Goal: Information Seeking & Learning: Learn about a topic

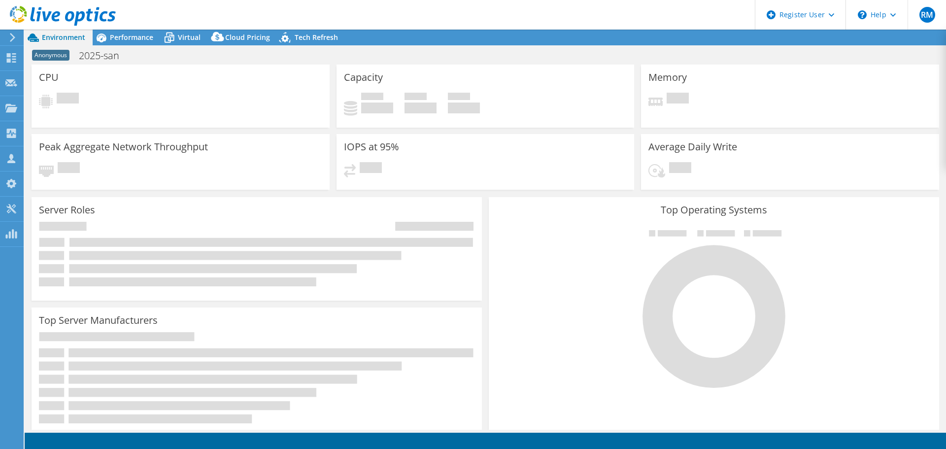
select select "USD"
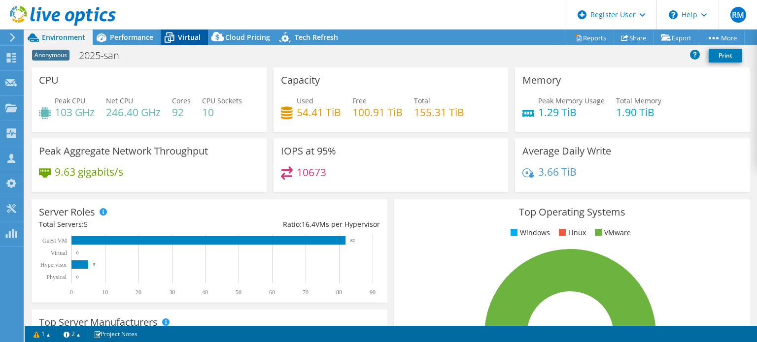
click at [179, 35] on span "Virtual" at bounding box center [189, 37] width 23 height 9
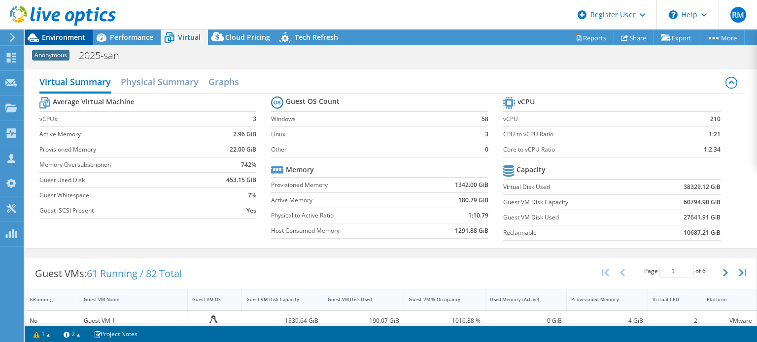
click at [70, 38] on span "Environment" at bounding box center [63, 37] width 43 height 9
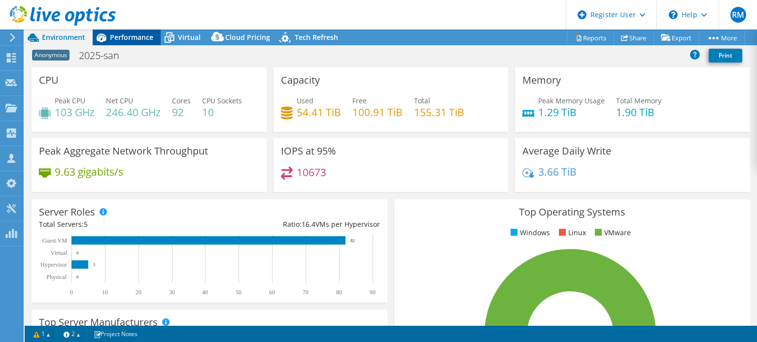
click at [148, 37] on span "Performance" at bounding box center [131, 37] width 43 height 9
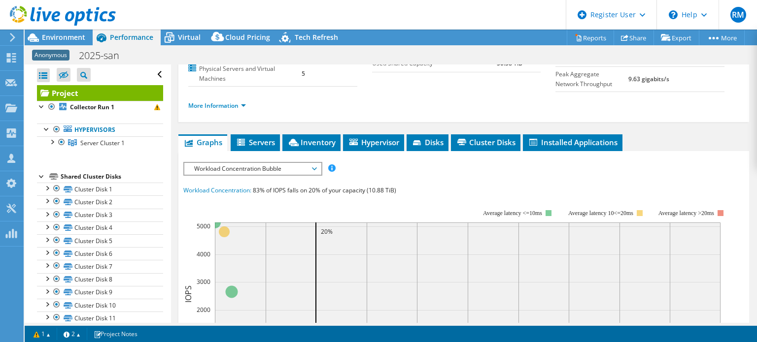
scroll to position [108, 0]
click at [296, 138] on icon at bounding box center [294, 141] width 10 height 7
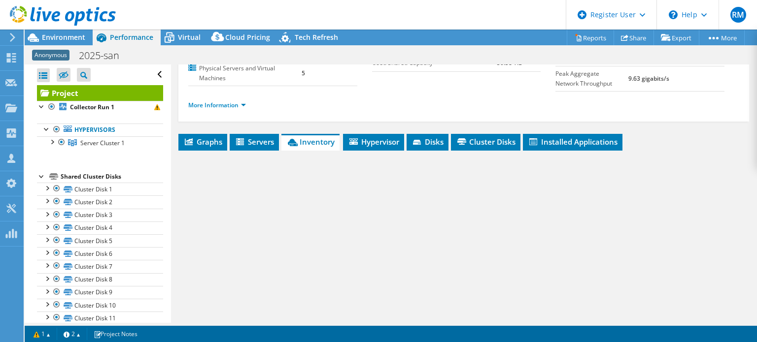
scroll to position [150, 0]
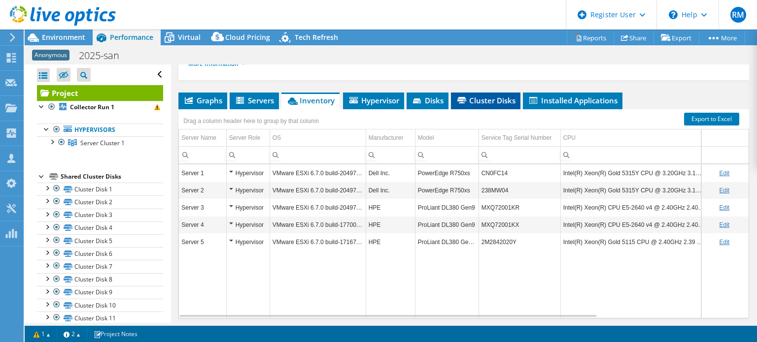
click at [466, 99] on icon at bounding box center [461, 100] width 9 height 6
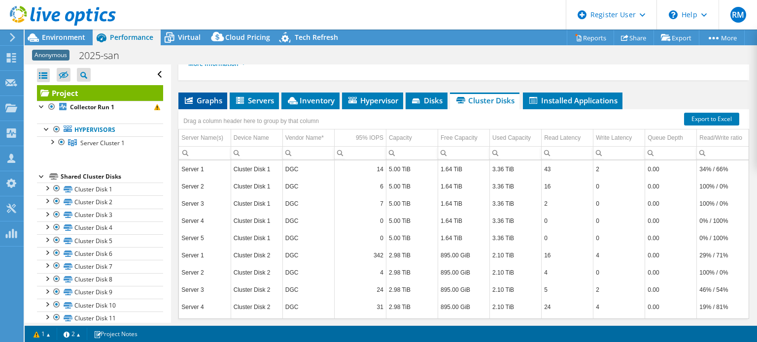
click at [201, 100] on span "Graphs" at bounding box center [202, 101] width 39 height 10
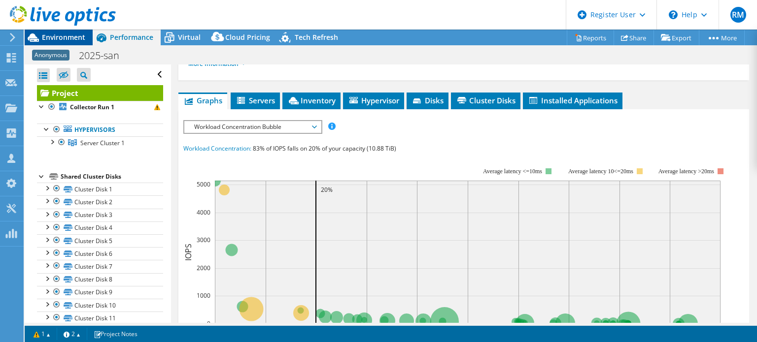
click at [62, 35] on span "Environment" at bounding box center [63, 37] width 43 height 9
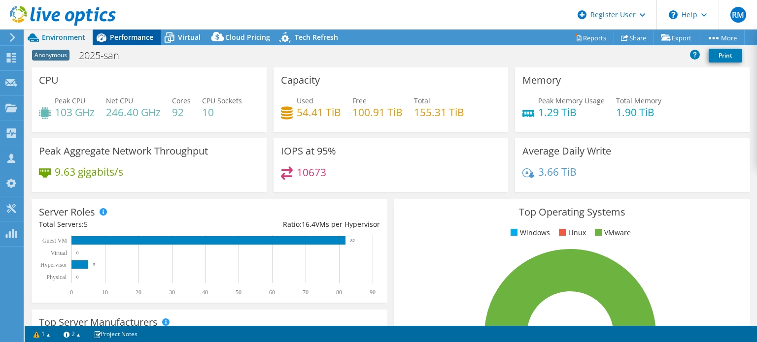
click at [129, 36] on span "Performance" at bounding box center [131, 37] width 43 height 9
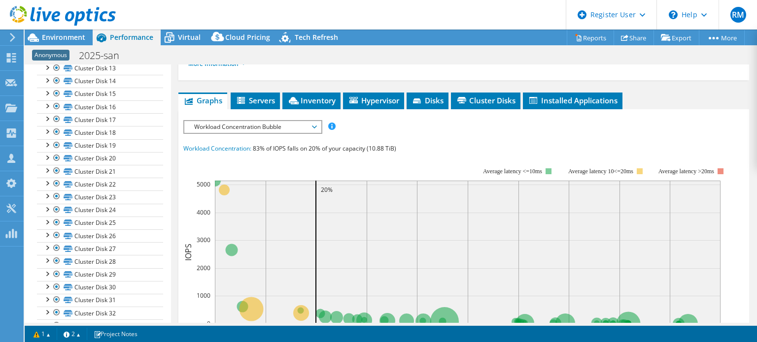
scroll to position [0, 0]
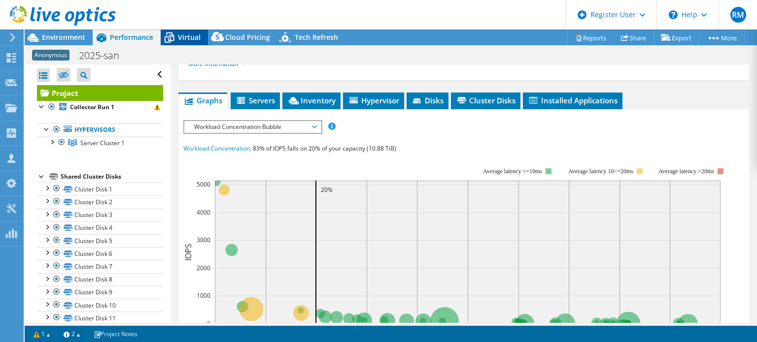
click at [189, 42] on div "Virtual" at bounding box center [184, 38] width 47 height 16
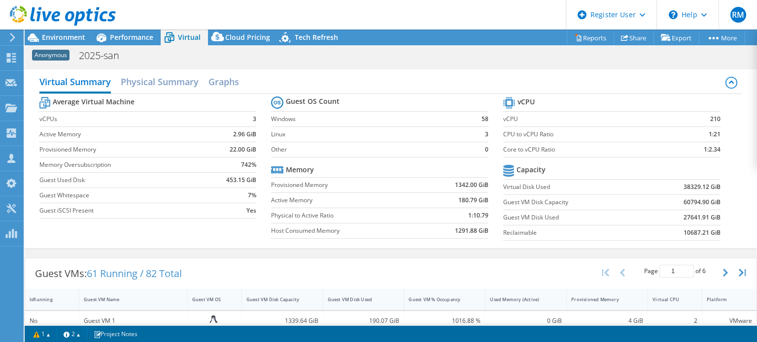
click at [296, 259] on div "Guest VMs: 61 Running / 82 Total Page 1 of 6 5 rows 10 rows 20 rows 25 rows 50 …" at bounding box center [390, 274] width 731 height 31
click at [60, 37] on span "Environment" at bounding box center [63, 37] width 43 height 9
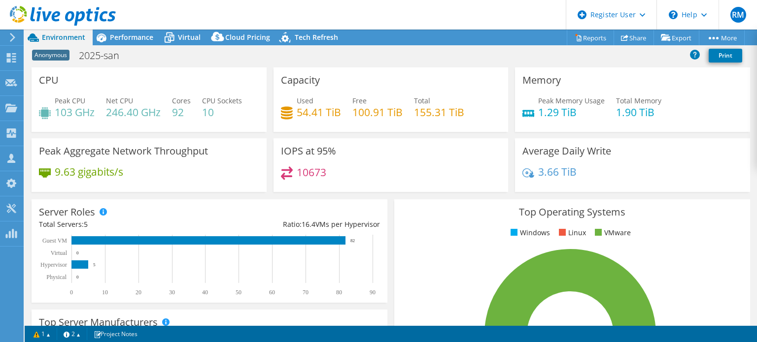
drag, startPoint x: 406, startPoint y: 1, endPoint x: 374, endPoint y: 17, distance: 35.7
drag, startPoint x: 374, startPoint y: 17, endPoint x: 339, endPoint y: 17, distance: 35.5
click at [339, 17] on header "RM Dell User Ryann Mannan Ryann.Mannan@dell.com Dell My Profile Log Out \n Help…" at bounding box center [378, 15] width 757 height 30
click at [143, 42] on div "Performance" at bounding box center [127, 38] width 68 height 16
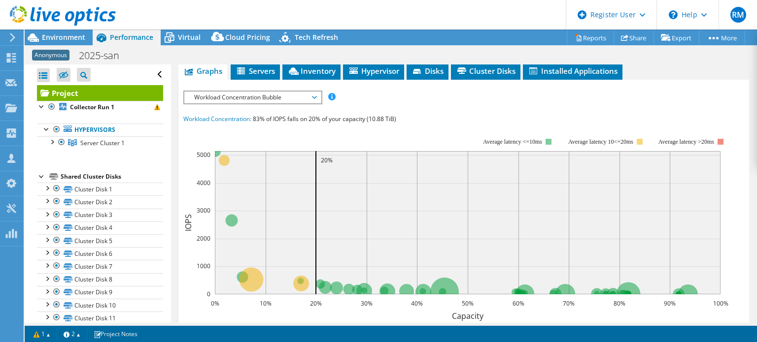
scroll to position [175, 0]
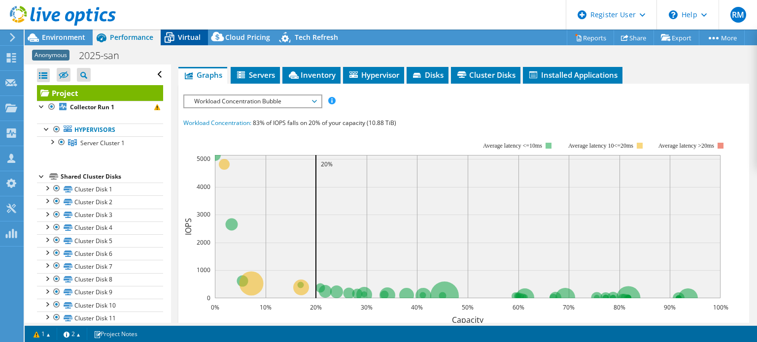
click at [185, 39] on span "Virtual" at bounding box center [189, 37] width 23 height 9
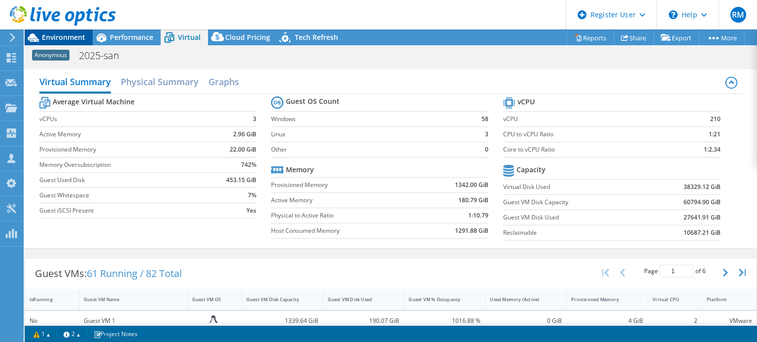
click at [76, 40] on span "Environment" at bounding box center [63, 37] width 43 height 9
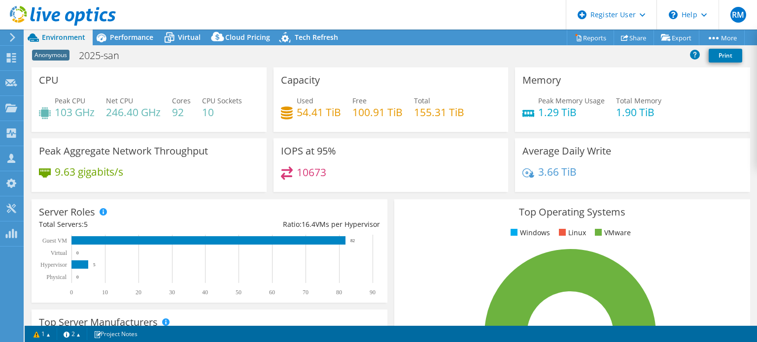
drag, startPoint x: 375, startPoint y: 31, endPoint x: 347, endPoint y: 20, distance: 29.8
drag, startPoint x: 347, startPoint y: 20, endPoint x: 310, endPoint y: 19, distance: 37.0
click at [310, 19] on header "RM Dell User Ryann Mannan Ryann.Mannan@dell.com Dell My Profile Log Out \n Help…" at bounding box center [378, 15] width 757 height 30
click at [132, 33] on span "Performance" at bounding box center [131, 37] width 43 height 9
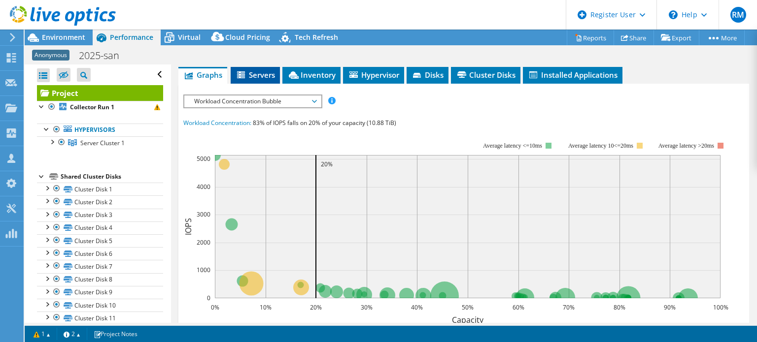
click at [267, 71] on span "Servers" at bounding box center [255, 75] width 39 height 10
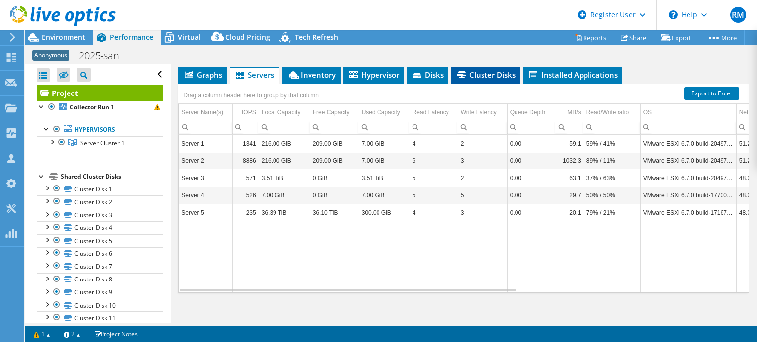
click at [468, 76] on span "Cluster Disks" at bounding box center [486, 75] width 60 height 10
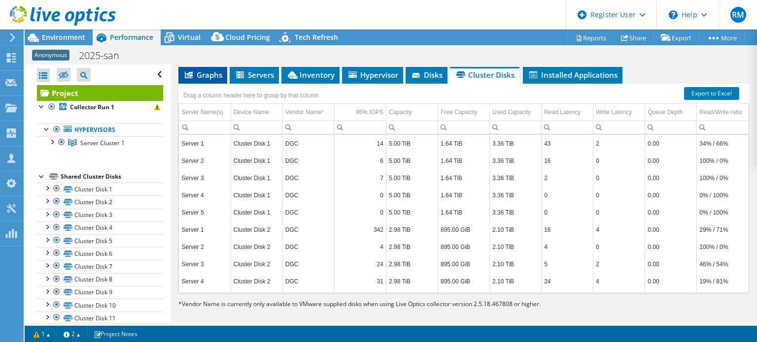
click at [215, 78] on li "Graphs" at bounding box center [202, 75] width 49 height 17
